Goal: Task Accomplishment & Management: Use online tool/utility

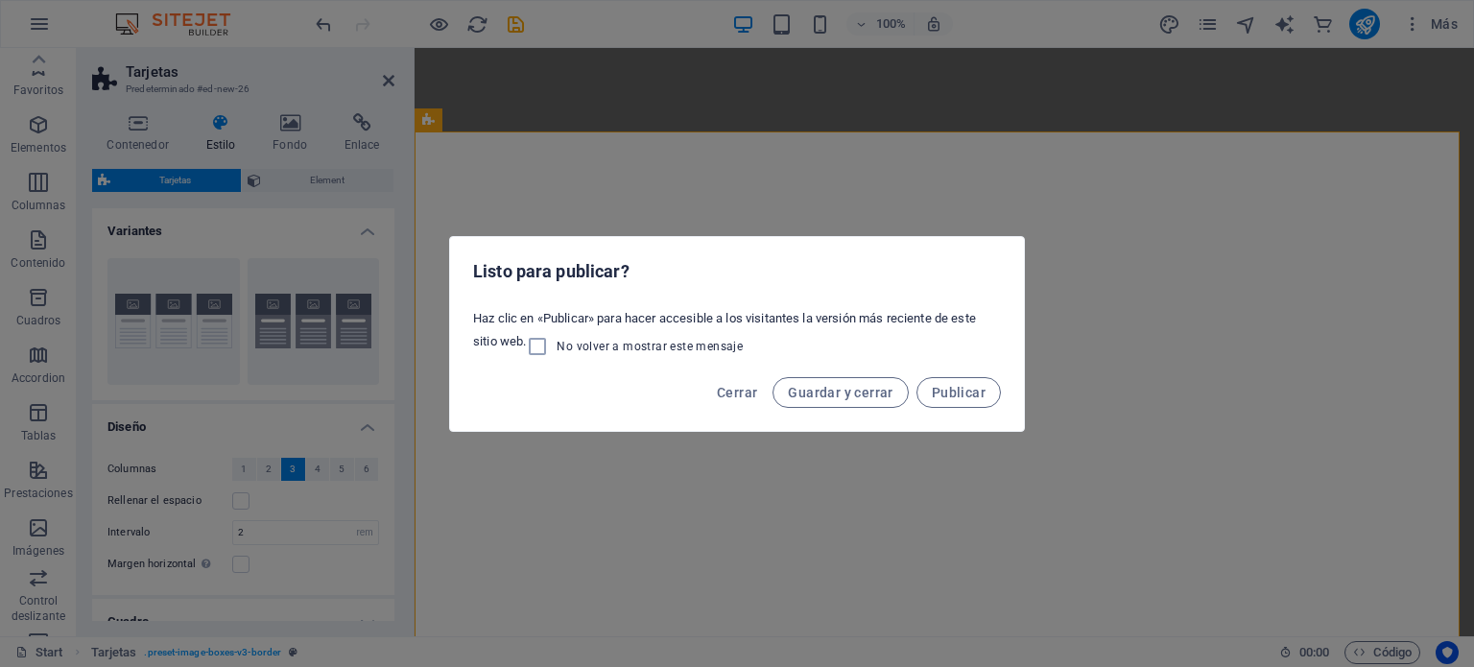
select select "rem"
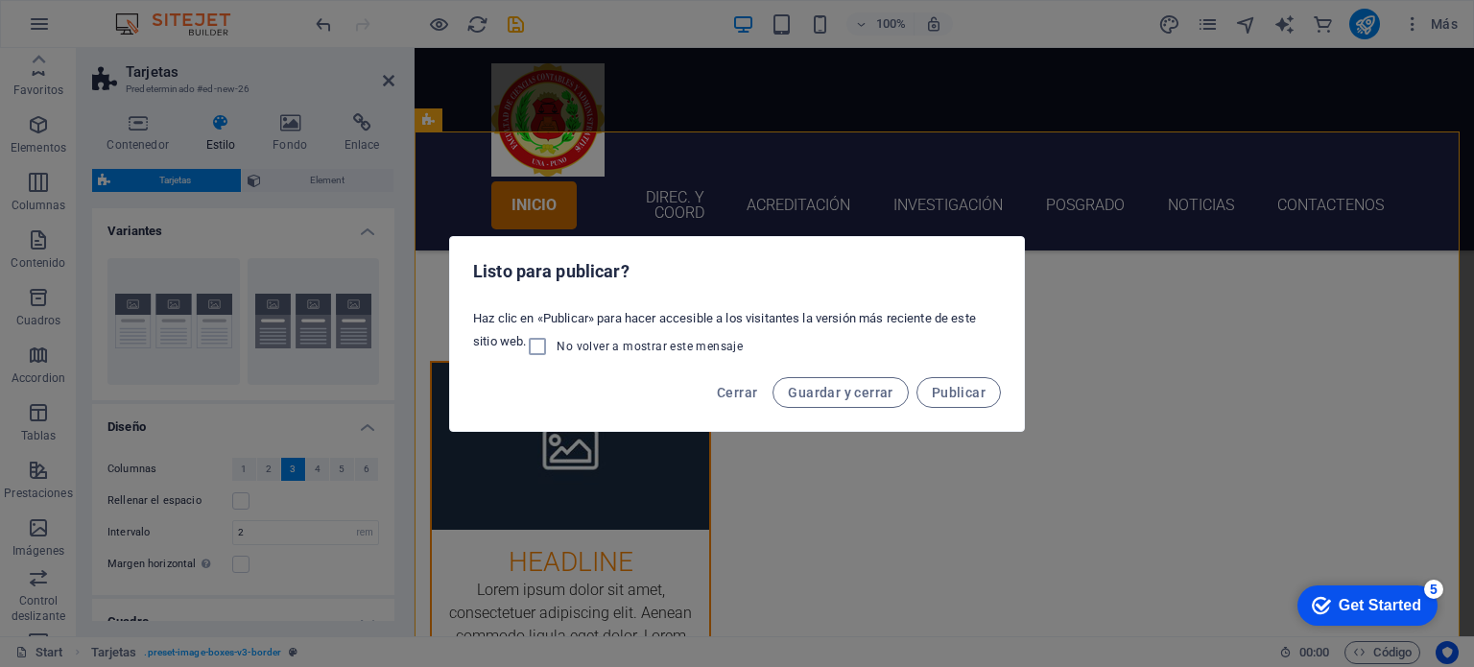
scroll to position [332, 0]
click at [738, 395] on span "Cerrar" at bounding box center [737, 392] width 40 height 15
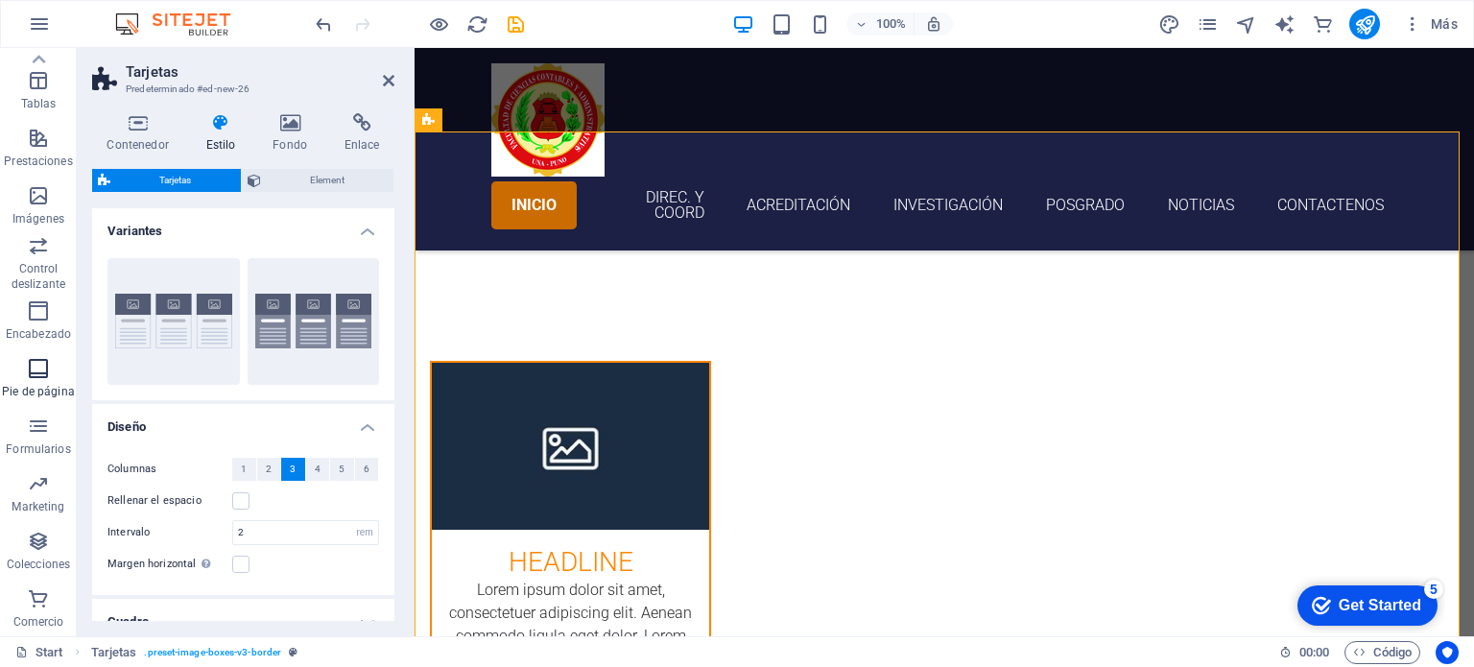
click at [33, 384] on p "Pie de página" at bounding box center [38, 391] width 72 height 15
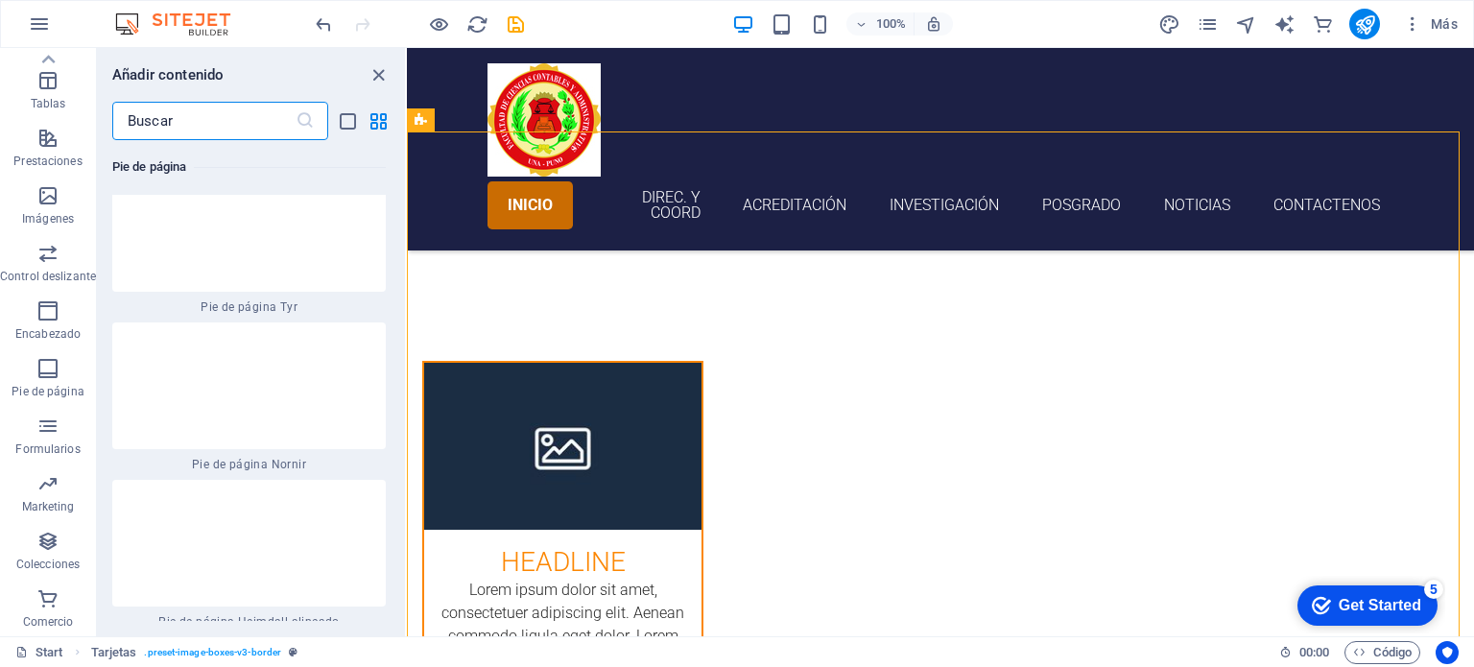
scroll to position [24485, 0]
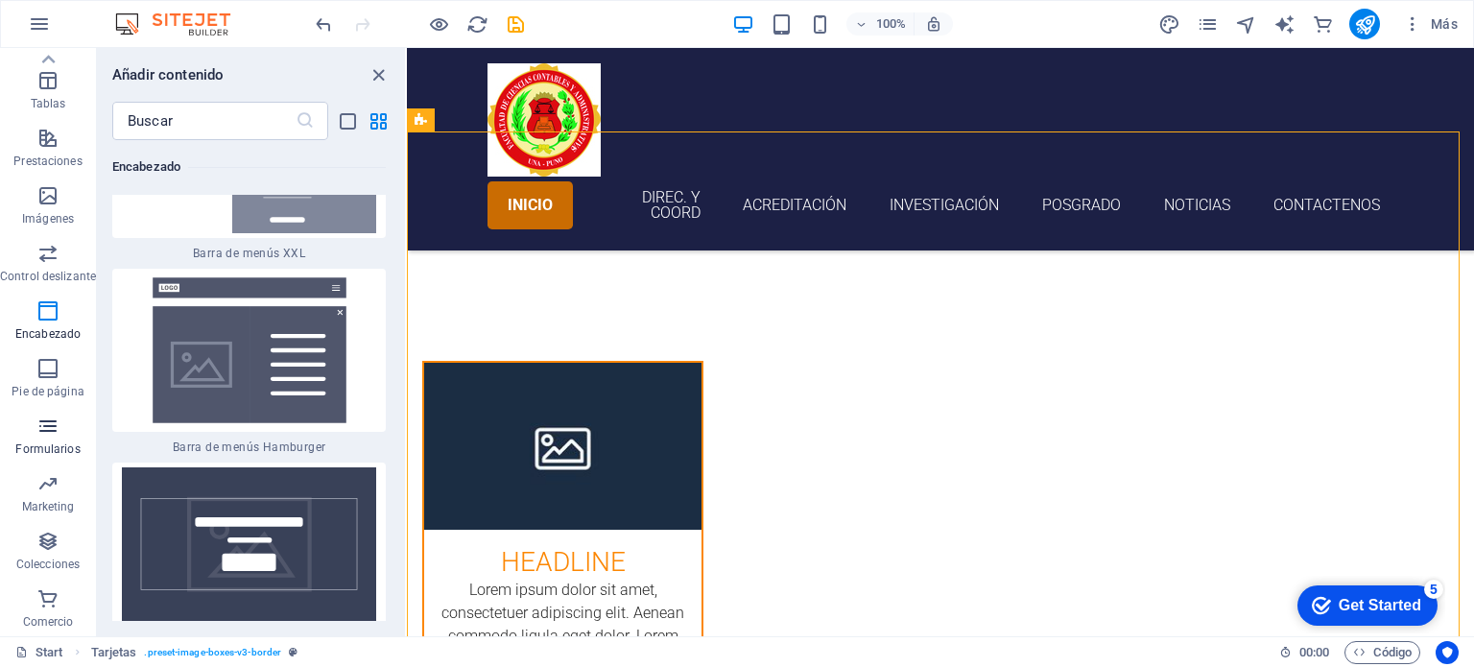
click at [28, 447] on p "Formularios" at bounding box center [47, 448] width 64 height 15
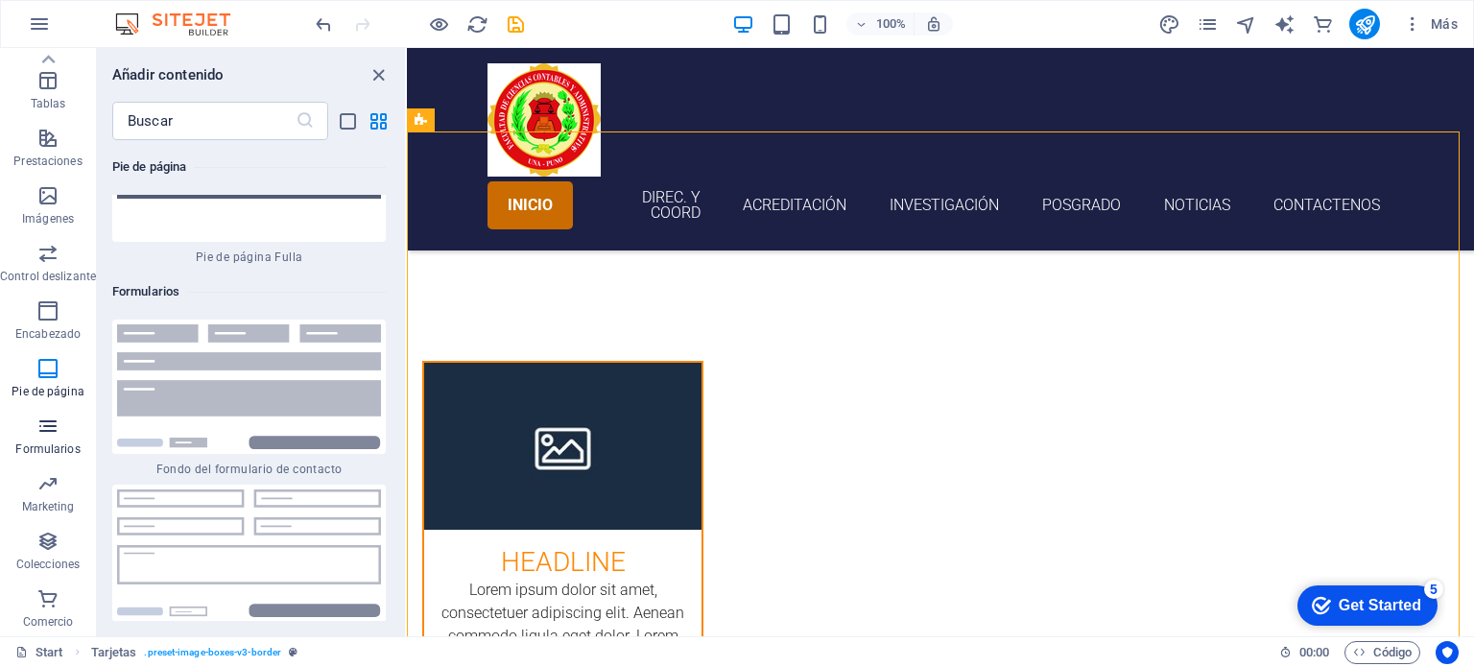
scroll to position [28071, 0]
click at [1176, 24] on icon "design" at bounding box center [1169, 24] width 22 height 22
select select "px"
select select "300"
select select "px"
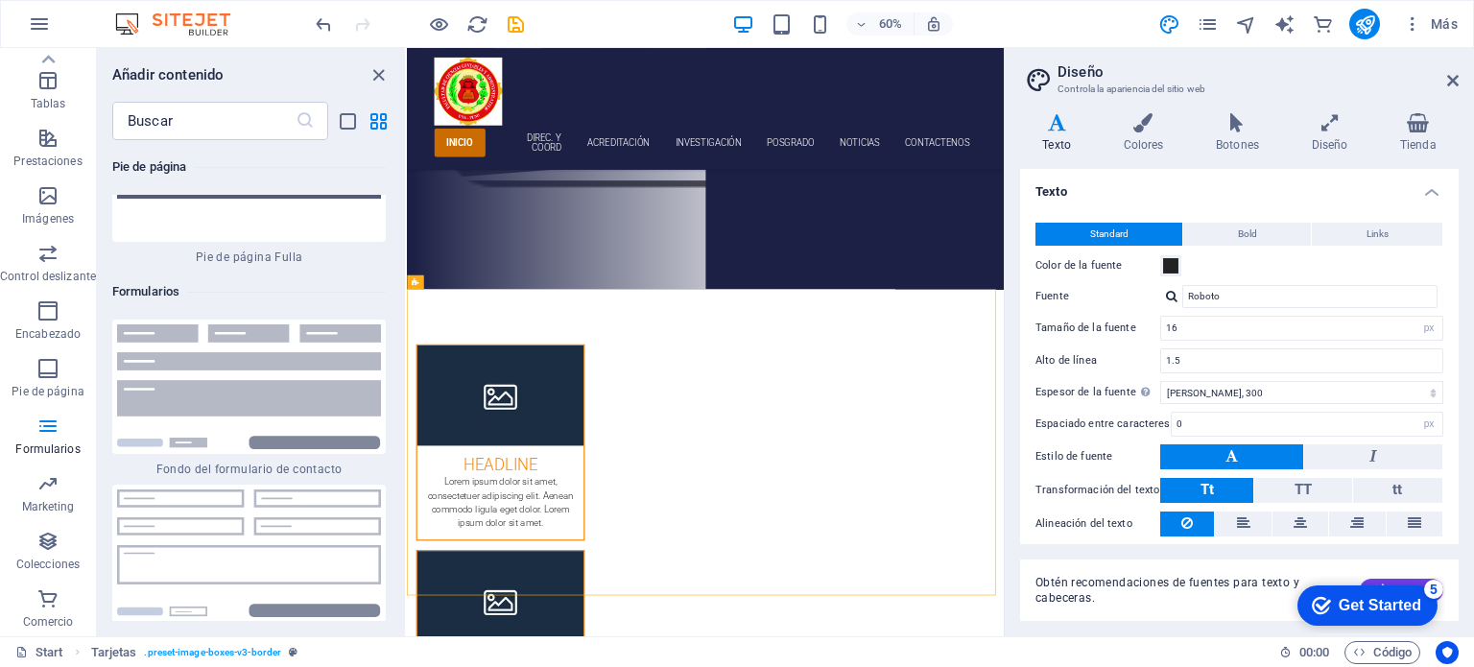
click at [207, 19] on img at bounding box center [182, 23] width 144 height 23
click at [138, 20] on img at bounding box center [182, 23] width 144 height 23
click at [1431, 22] on span "Más" at bounding box center [1430, 23] width 55 height 19
